Goal: Task Accomplishment & Management: Manage account settings

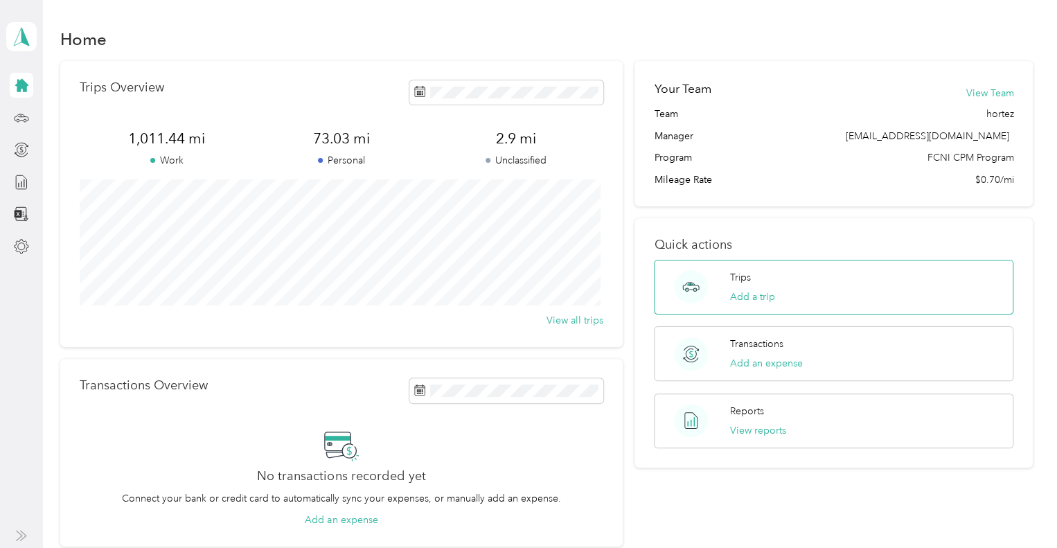
click at [846, 290] on div "Trips Add a trip" at bounding box center [833, 287] width 359 height 55
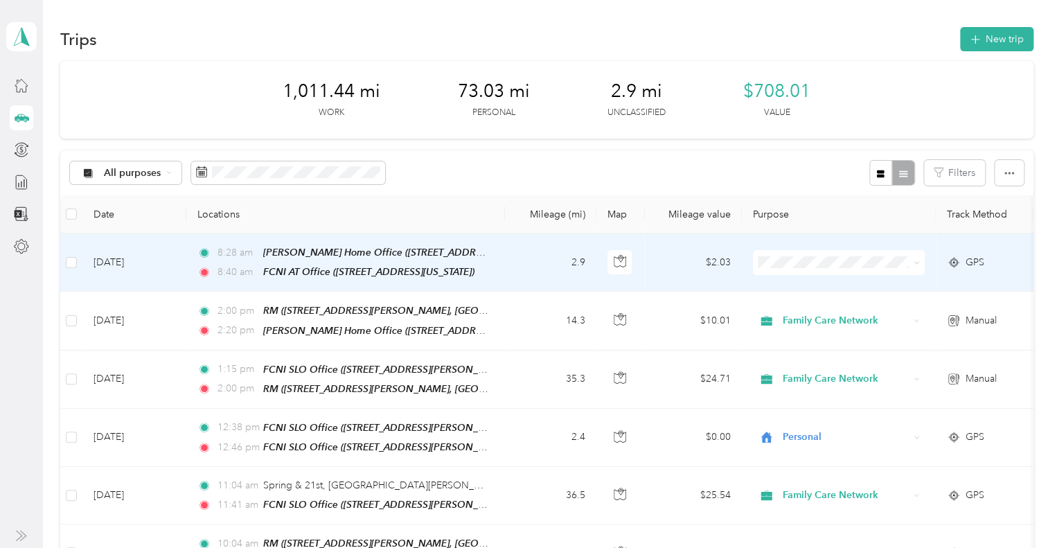
click at [513, 248] on td "2.9" at bounding box center [550, 262] width 91 height 58
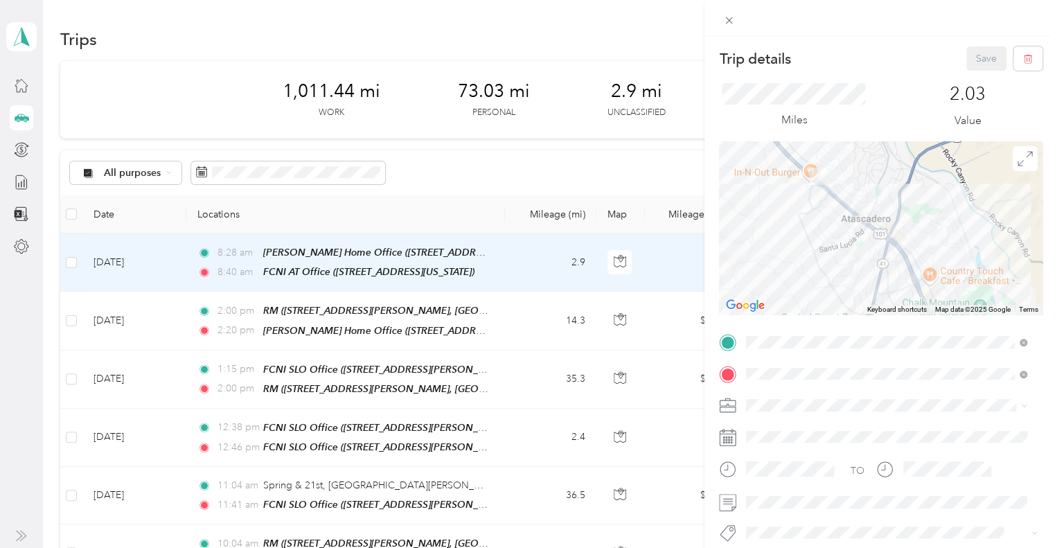
click at [482, 149] on div "Trip details Save This trip cannot be edited because it is either under review,…" at bounding box center [528, 274] width 1057 height 548
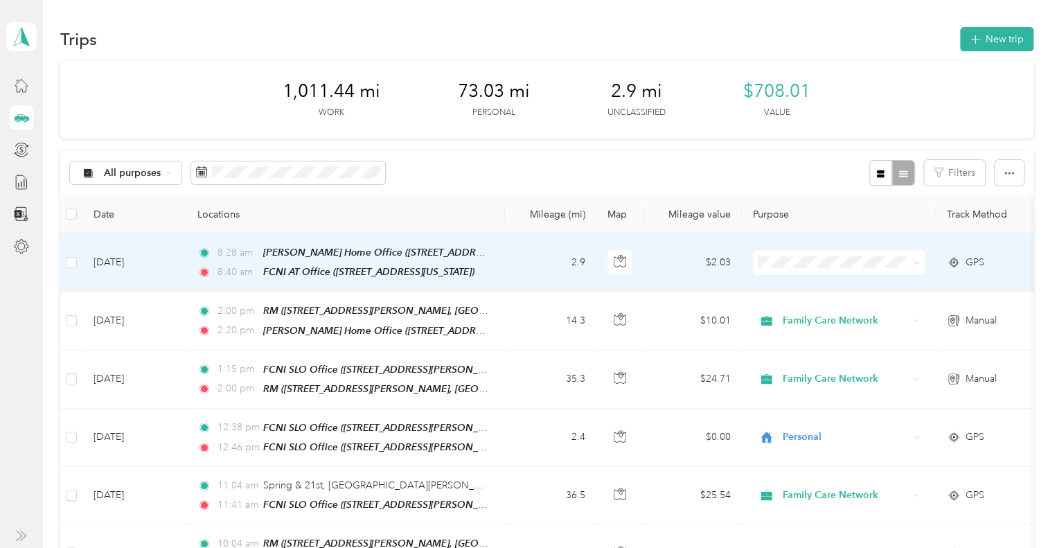
click at [823, 293] on li "Family Care Network" at bounding box center [839, 284] width 172 height 24
click at [677, 263] on td "$2.03" at bounding box center [693, 262] width 97 height 58
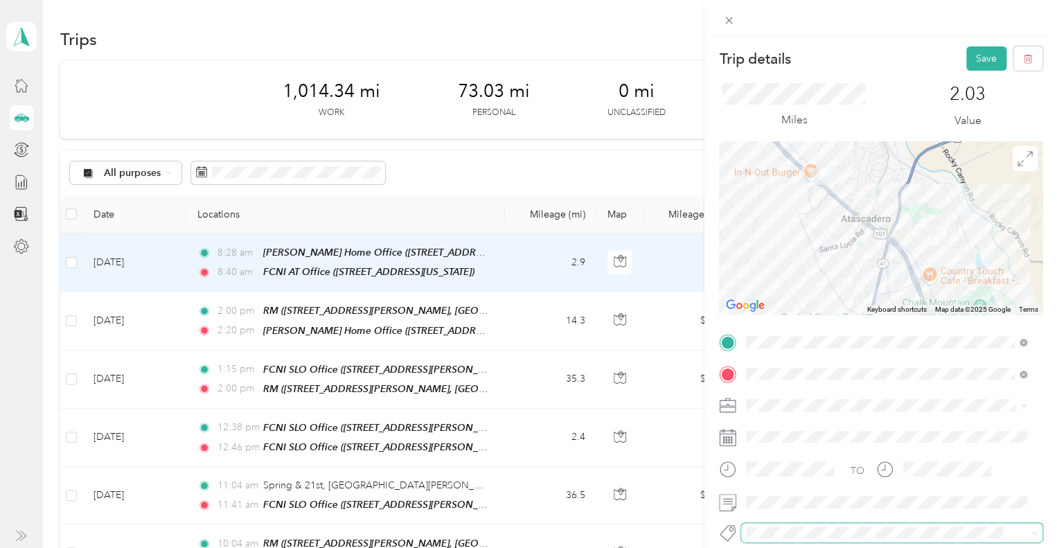
click at [790, 539] on span at bounding box center [880, 532] width 278 height 15
click at [861, 547] on div "Trip details Save This trip cannot be edited because it is either under review,…" at bounding box center [525, 548] width 1050 height 0
click at [974, 61] on button "Save" at bounding box center [986, 58] width 40 height 24
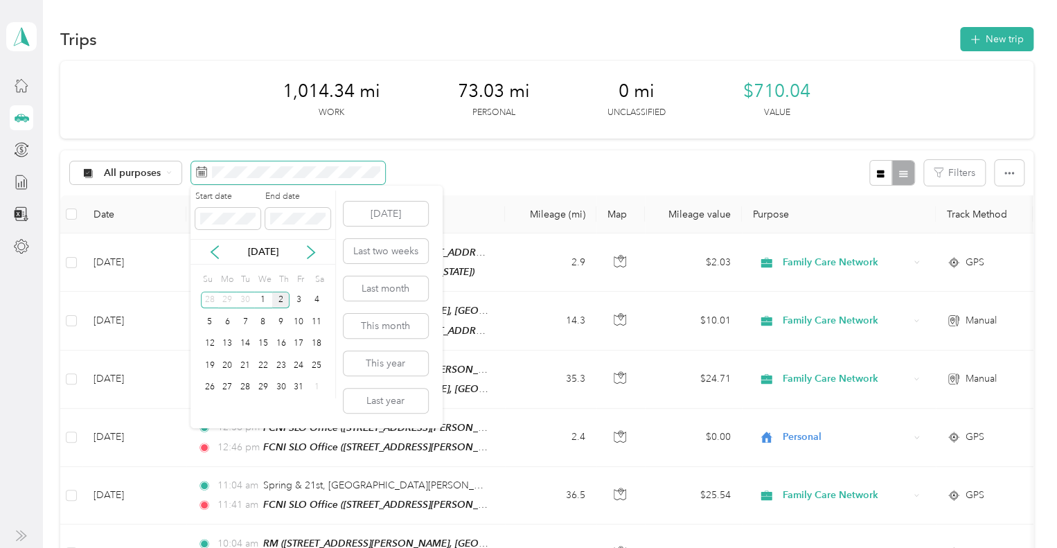
click at [319, 254] on body "[PERSON_NAME] Personal dashboard Trips New trip 1,014.34 mi Work 73.03 mi Perso…" at bounding box center [525, 274] width 1050 height 548
click at [215, 251] on icon at bounding box center [215, 252] width 14 height 14
click at [225, 387] on div "29" at bounding box center [227, 387] width 18 height 17
click at [275, 388] on div "2" at bounding box center [281, 387] width 18 height 17
